Goal: Find specific page/section

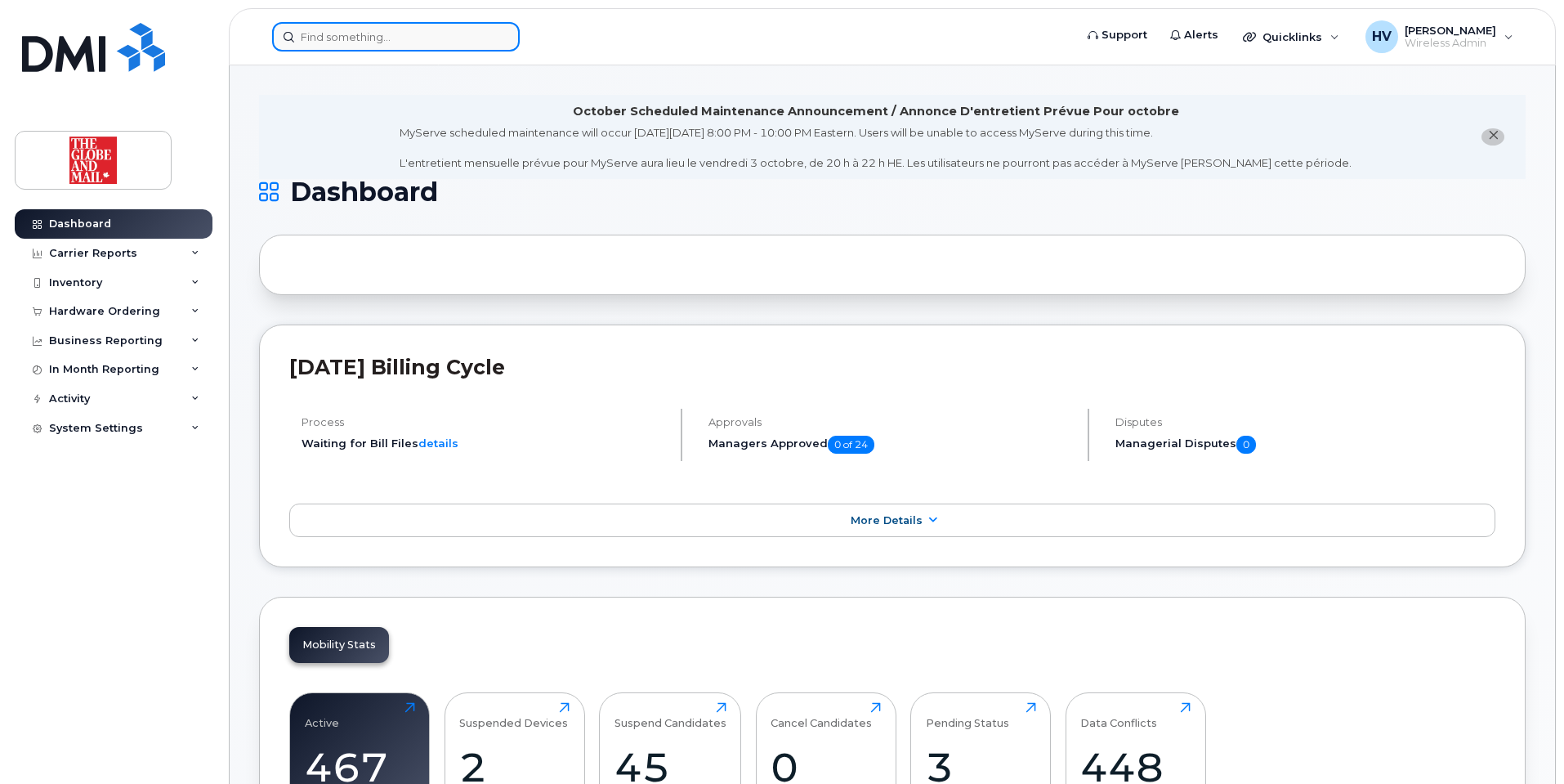
click at [316, 45] on input at bounding box center [396, 37] width 248 height 29
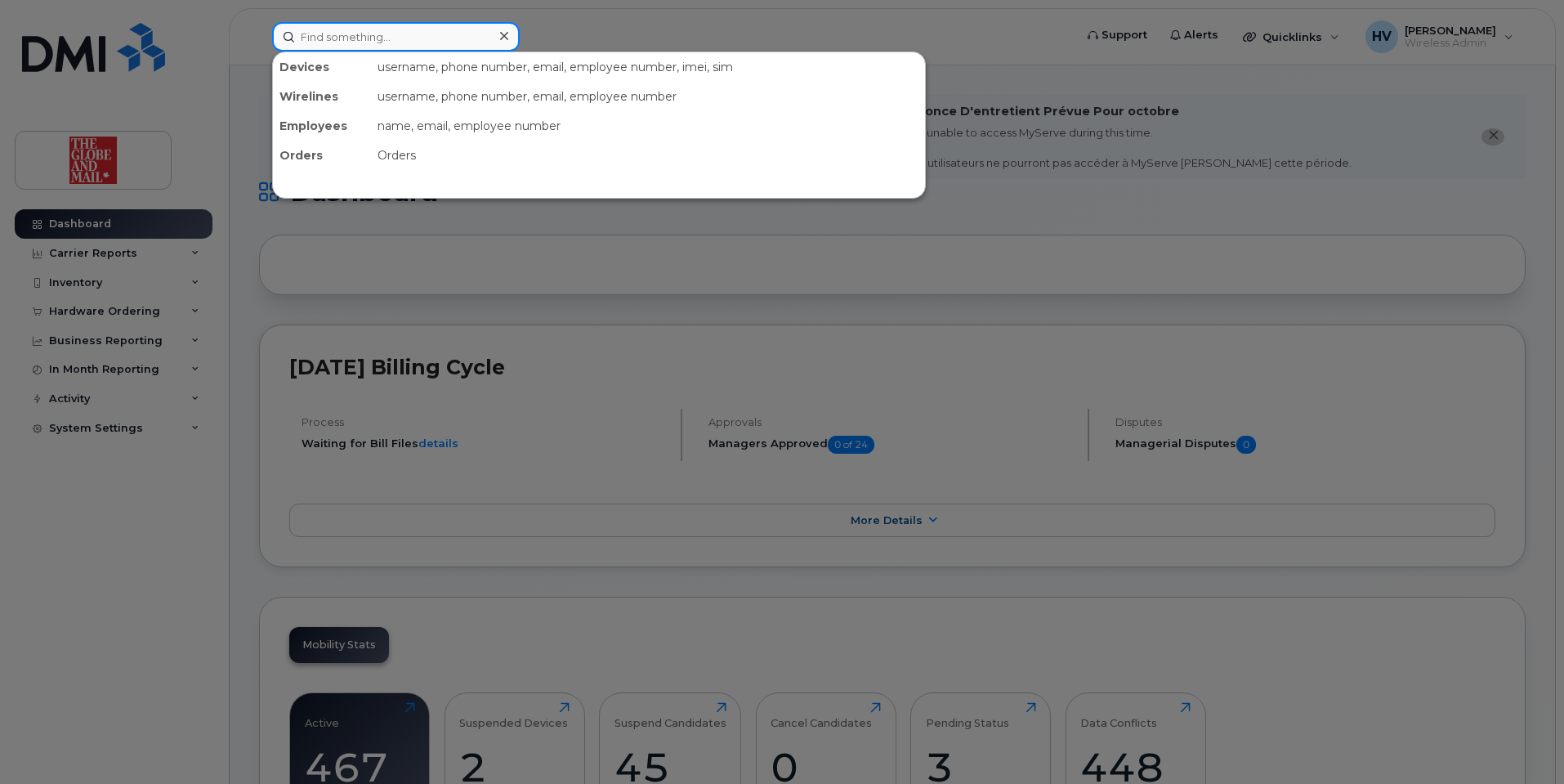
paste input "jbingler"
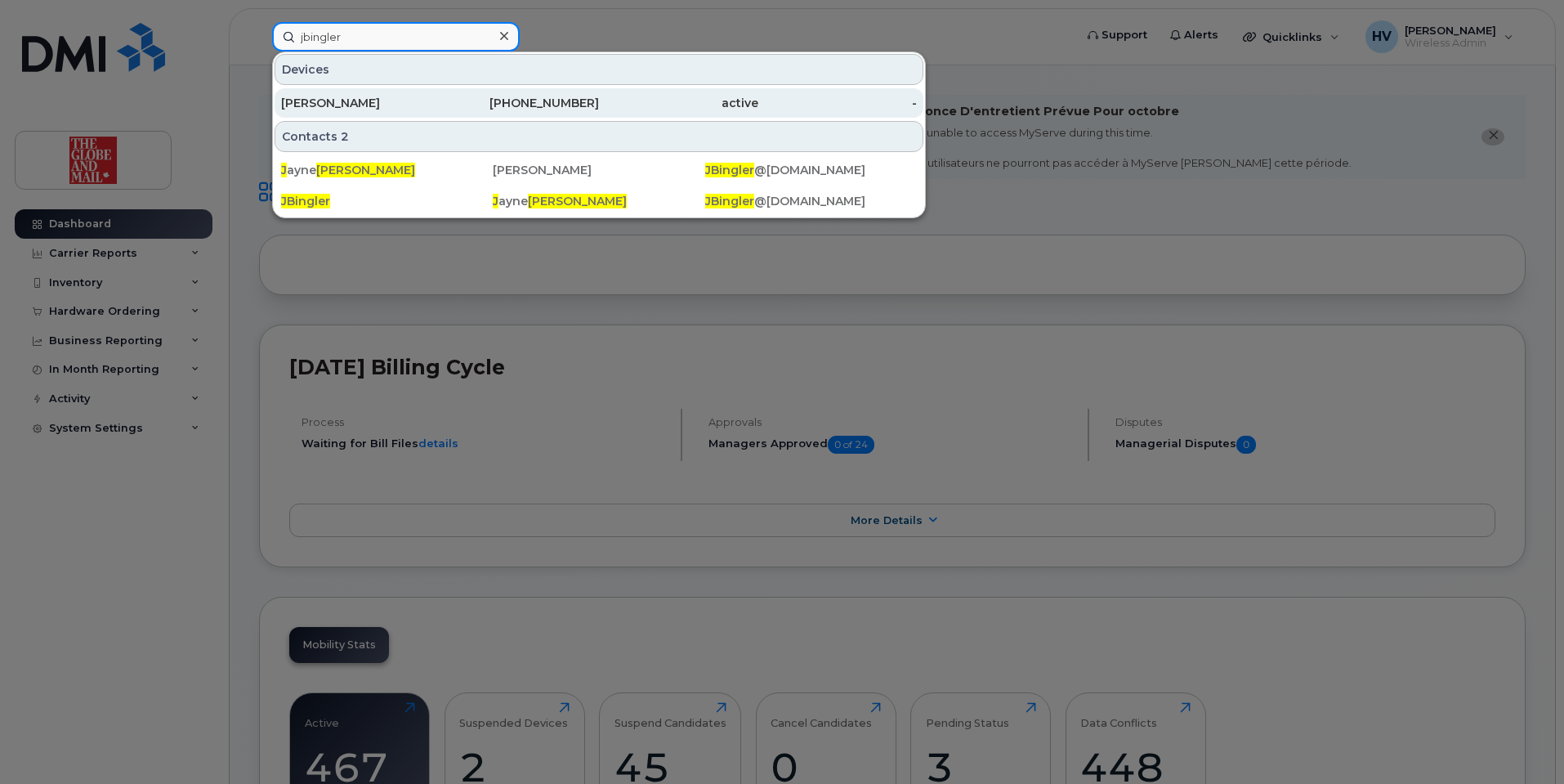
type input "jbingler"
click at [308, 99] on div "[PERSON_NAME]" at bounding box center [361, 103] width 160 height 16
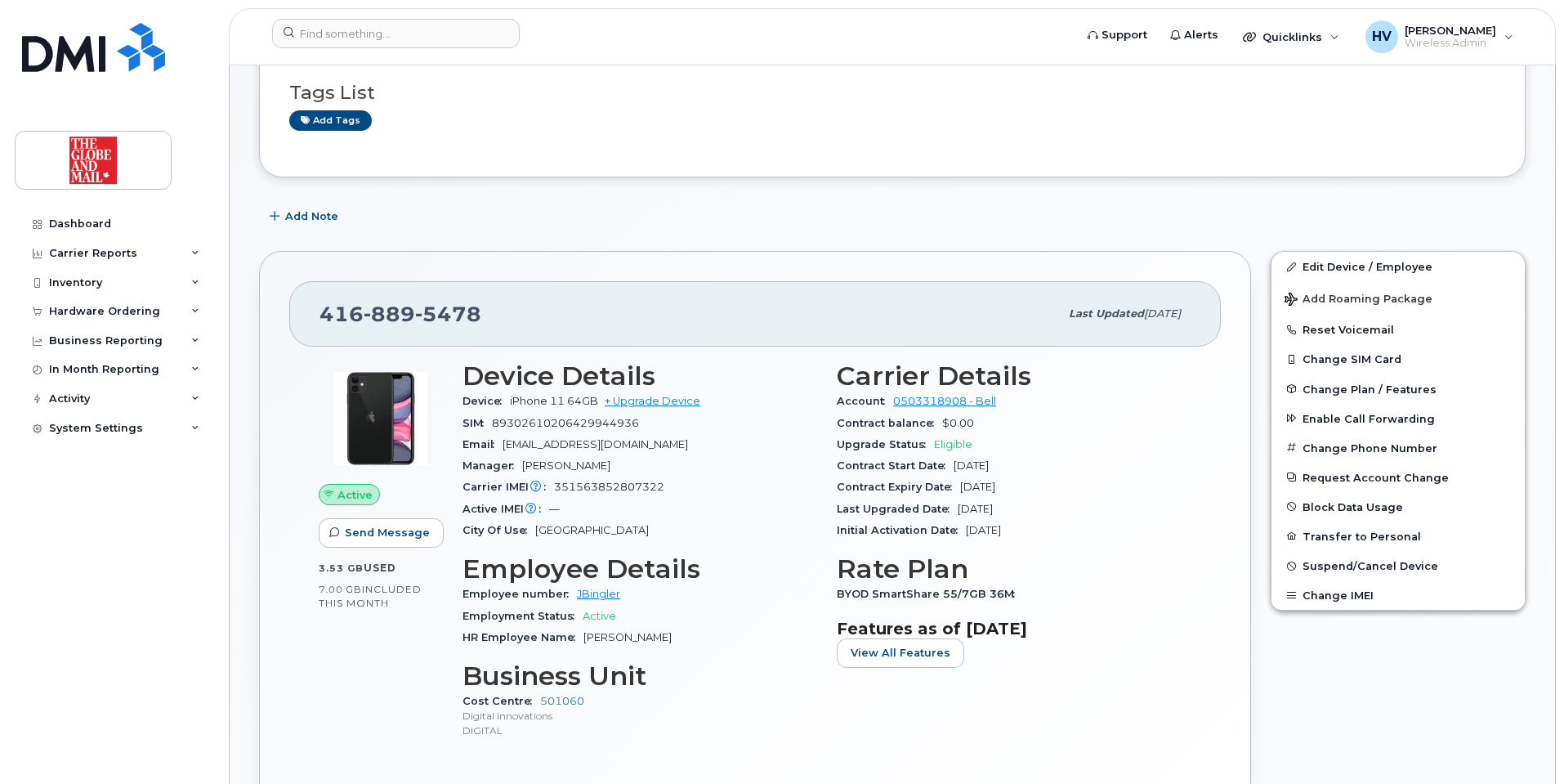
scroll to position [245, 0]
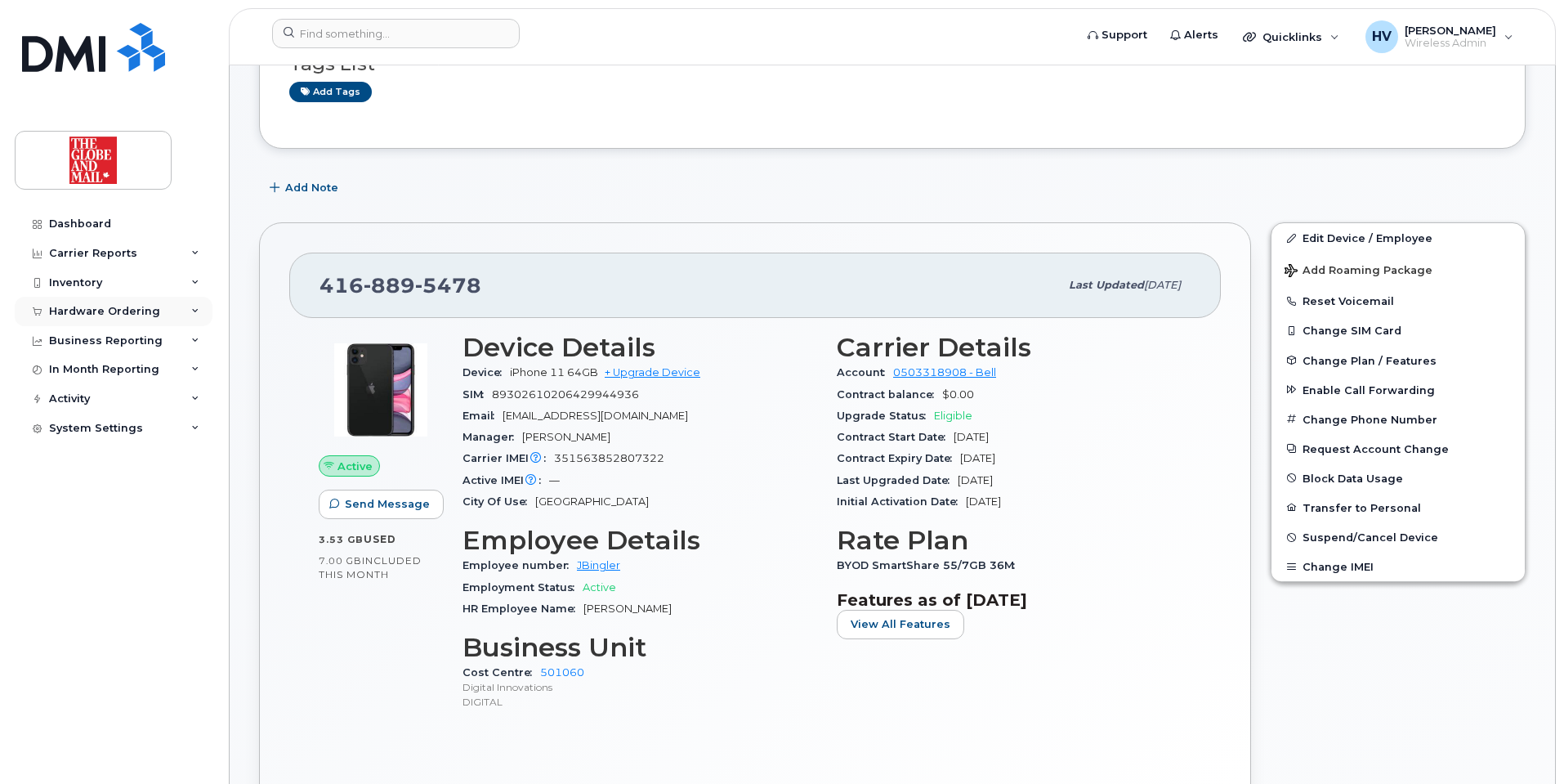
click at [107, 307] on div "Hardware Ordering" at bounding box center [105, 311] width 112 height 13
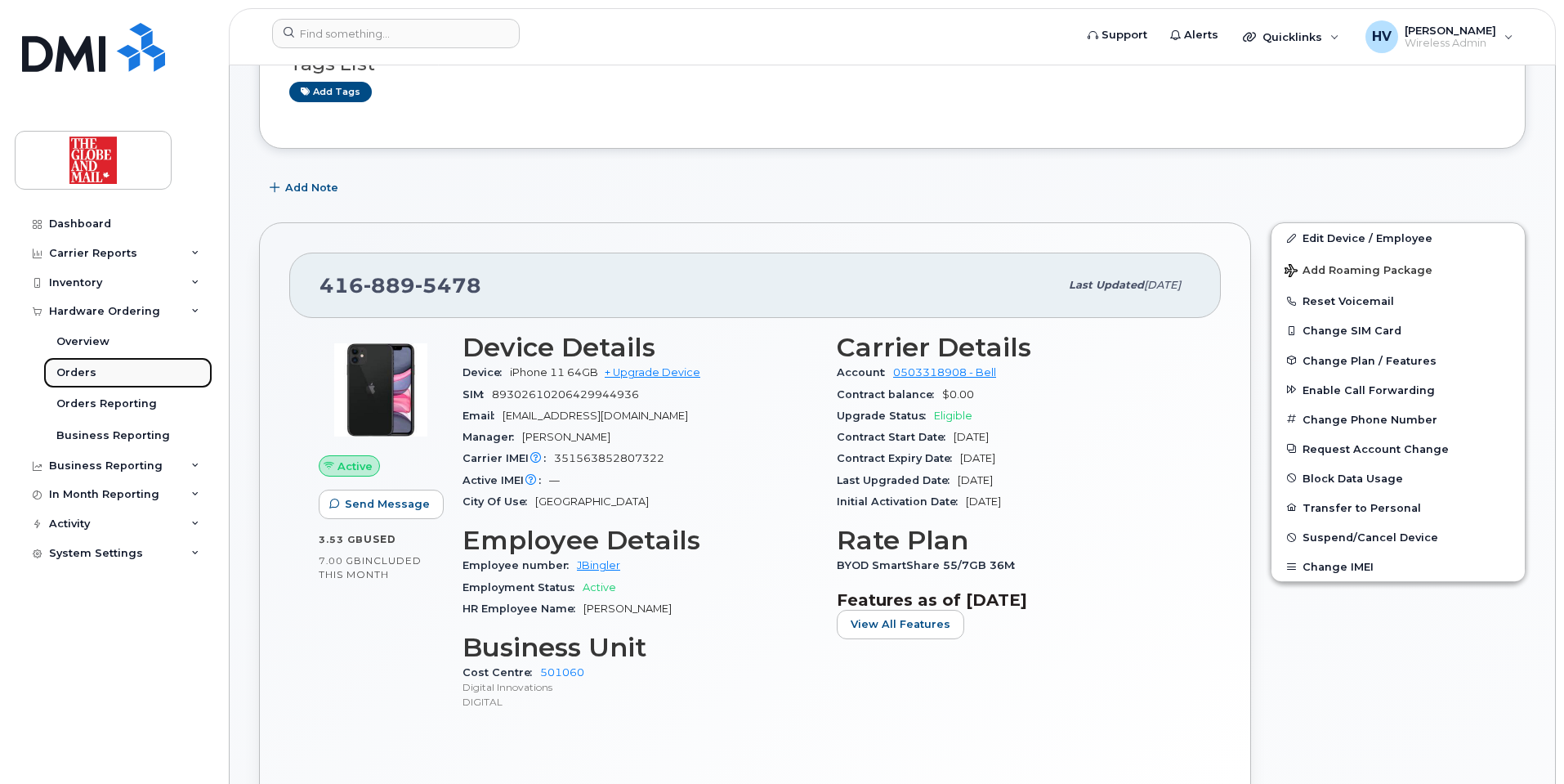
click at [83, 369] on div "Orders" at bounding box center [76, 372] width 40 height 15
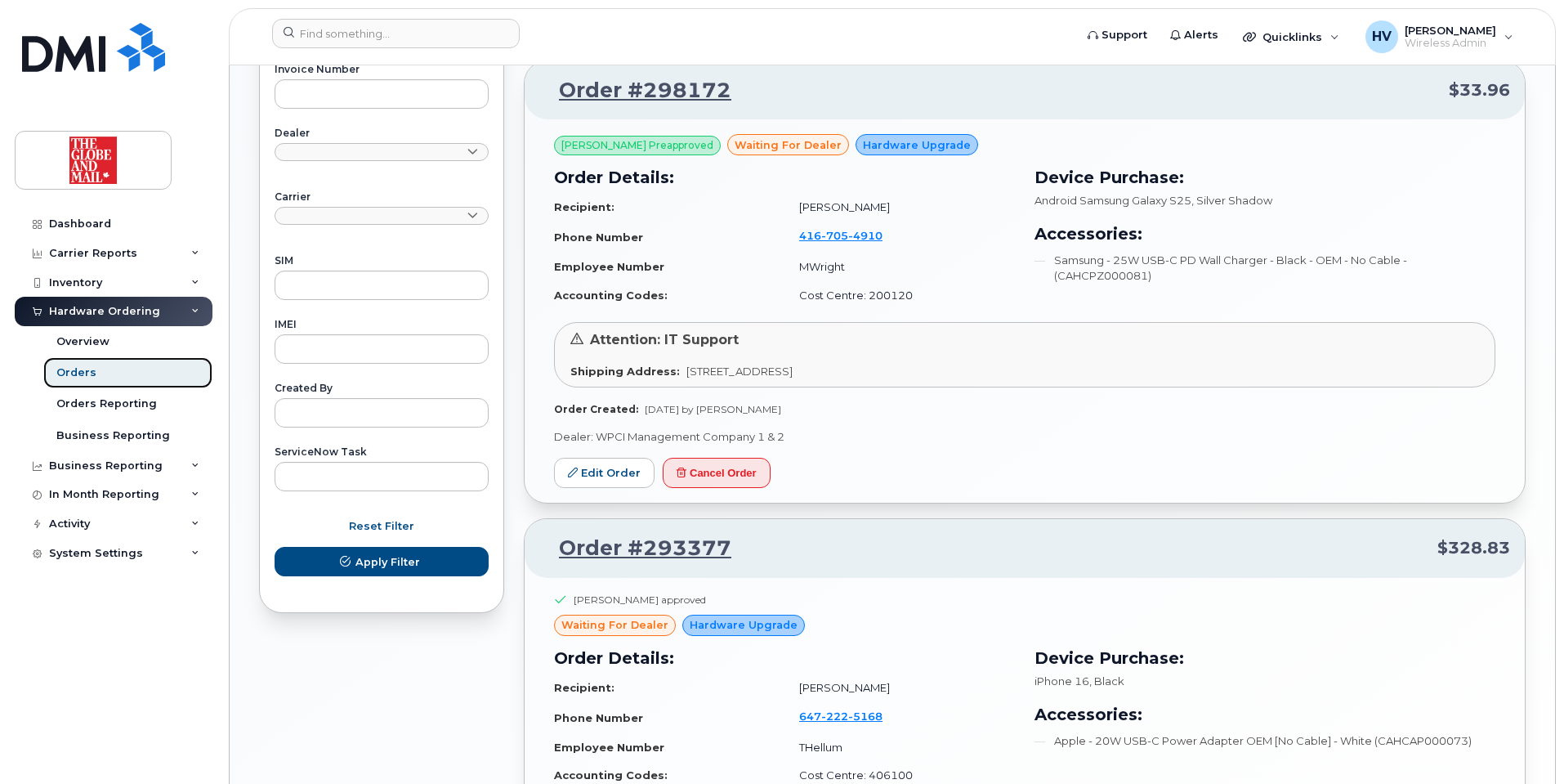
scroll to position [493, 0]
